Goal: Task Accomplishment & Management: Use online tool/utility

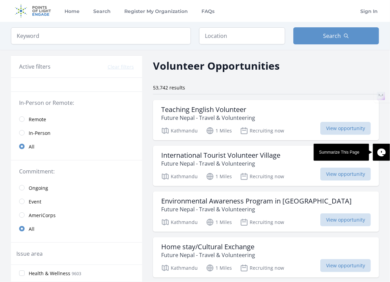
click at [24, 117] on link "Remote" at bounding box center [76, 119] width 131 height 14
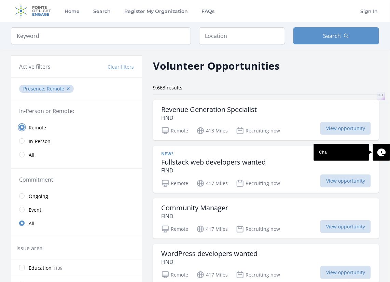
click at [23, 129] on input "radio" at bounding box center [21, 127] width 5 height 5
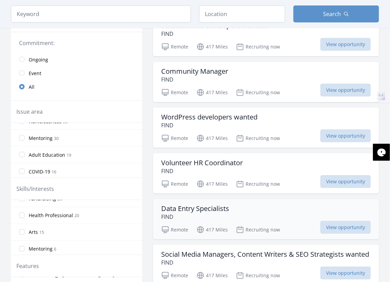
scroll to position [205, 0]
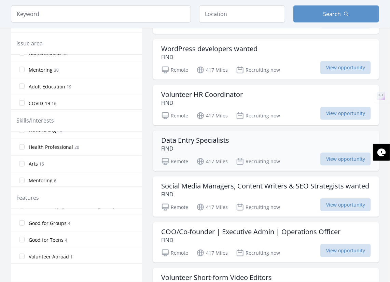
click at [186, 136] on h3 "Data Entry Specialists" at bounding box center [195, 140] width 68 height 8
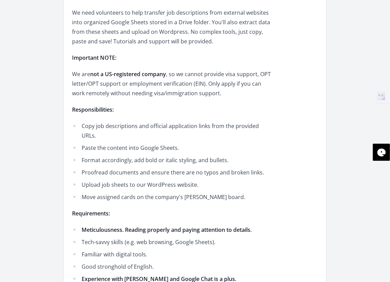
scroll to position [239, 0]
